Goal: Information Seeking & Learning: Learn about a topic

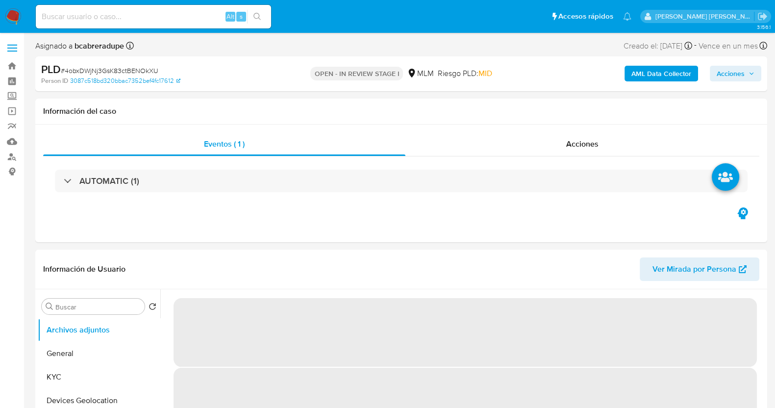
select select "10"
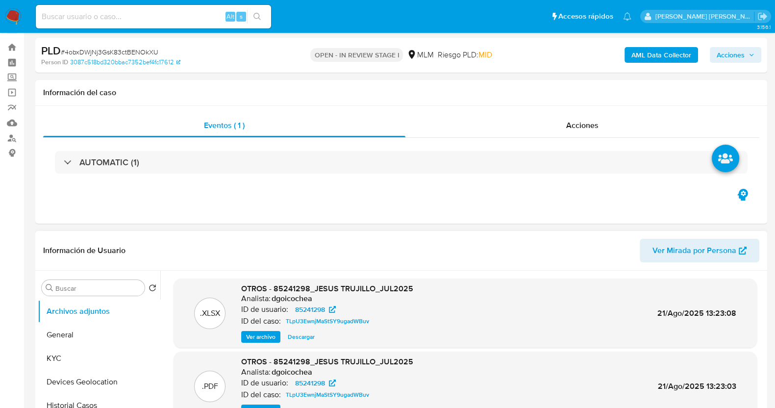
scroll to position [122, 0]
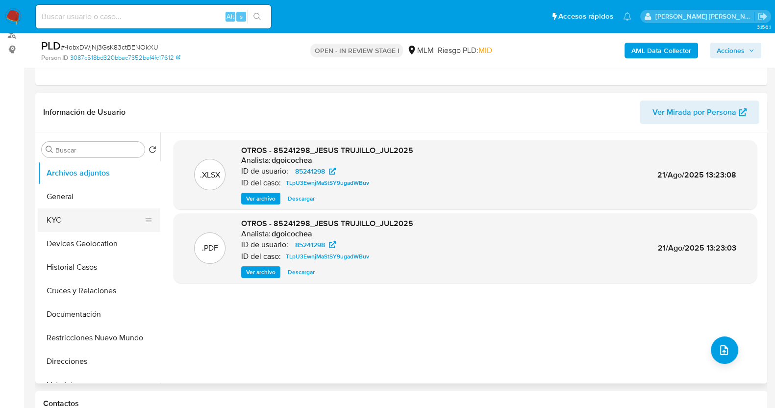
click at [67, 215] on button "KYC" at bounding box center [95, 220] width 115 height 24
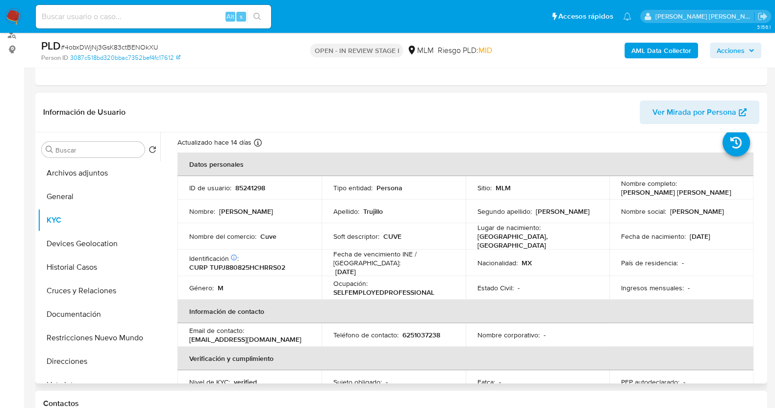
scroll to position [61, 0]
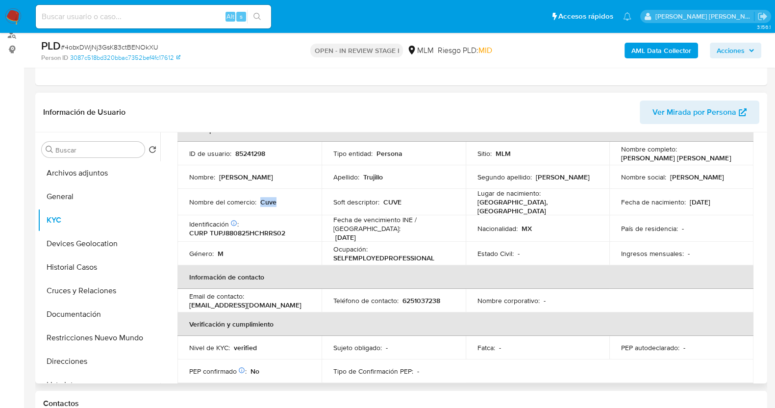
drag, startPoint x: 258, startPoint y: 201, endPoint x: 287, endPoint y: 201, distance: 28.9
click at [287, 201] on div "Nombre del comercio : Cuve" at bounding box center [249, 202] width 121 height 9
copy p "Cuve"
drag, startPoint x: 625, startPoint y: 157, endPoint x: 679, endPoint y: 142, distance: 55.9
click at [690, 160] on td "Nombre completo : Jesus Javier Trujillo Parra" at bounding box center [682, 154] width 144 height 24
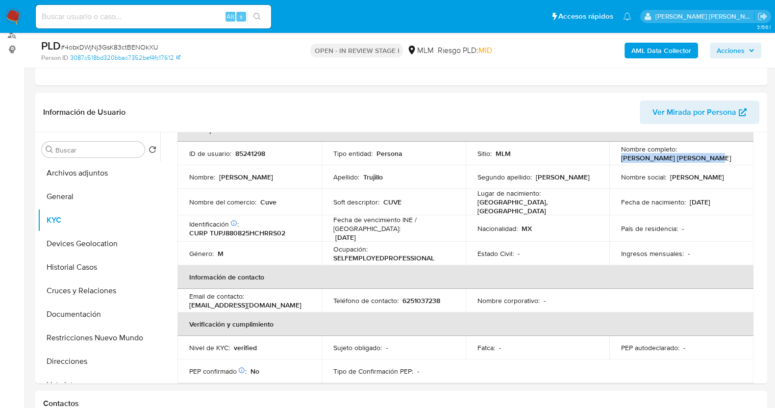
copy p "Jesus Javier Trujillo Par"
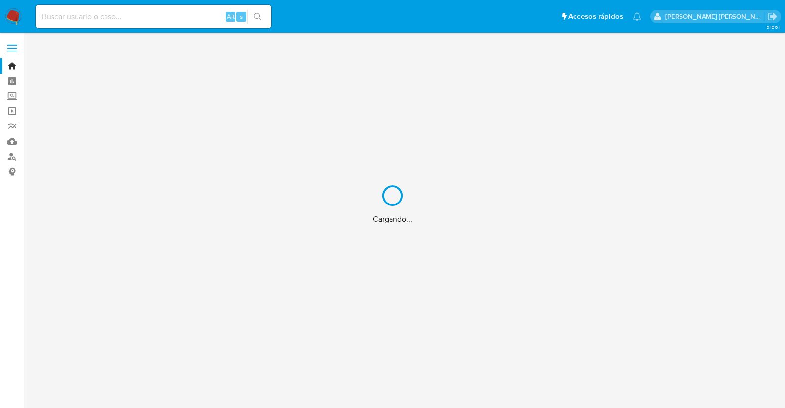
click at [120, 13] on div "Cargando..." at bounding box center [392, 204] width 785 height 408
click at [126, 13] on div "Cargando..." at bounding box center [392, 204] width 785 height 408
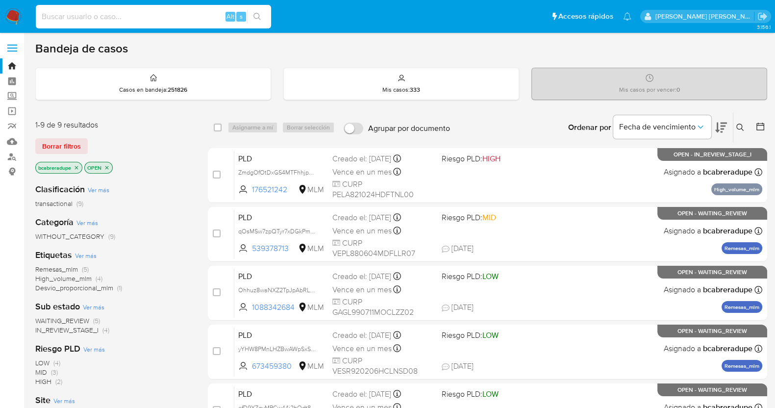
click at [131, 16] on input at bounding box center [153, 16] width 235 height 13
paste input "2608014282"
type input "2608014282"
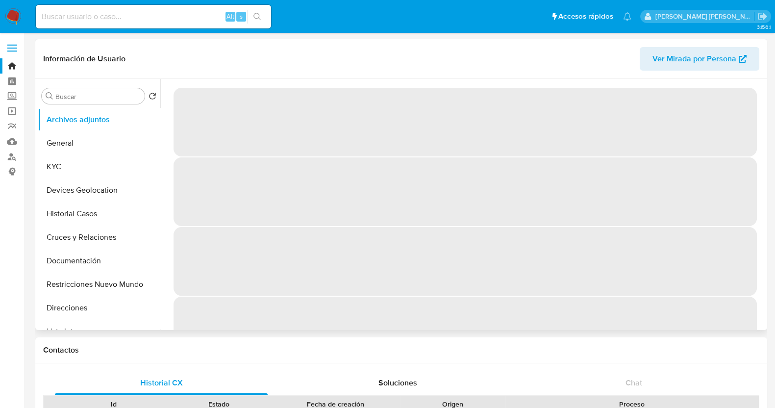
select select "10"
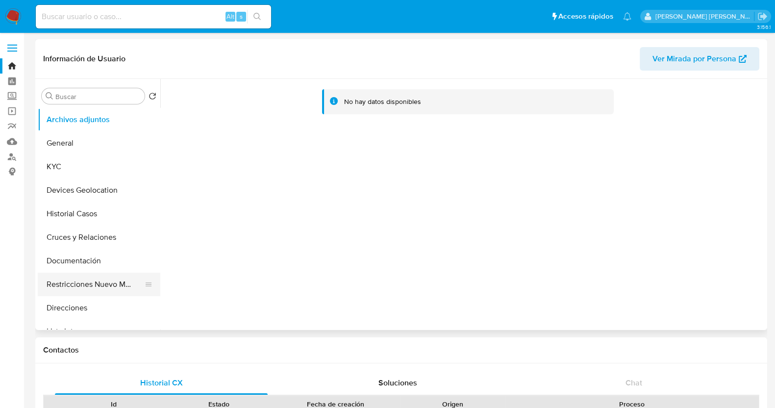
click at [110, 285] on button "Restricciones Nuevo Mundo" at bounding box center [95, 285] width 115 height 24
